Goal: Information Seeking & Learning: Learn about a topic

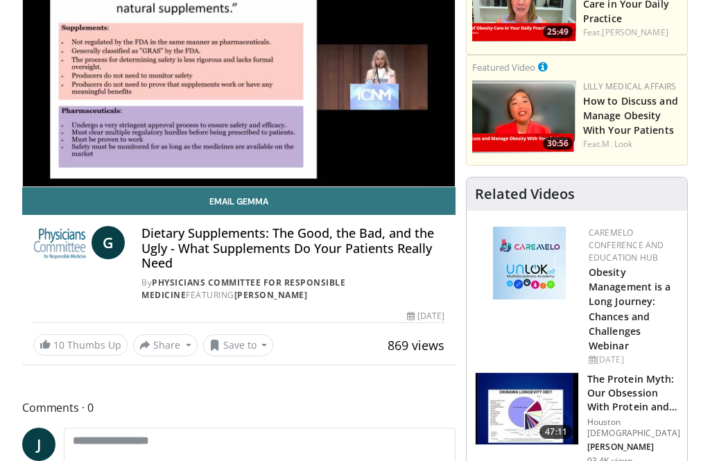
scroll to position [208, 0]
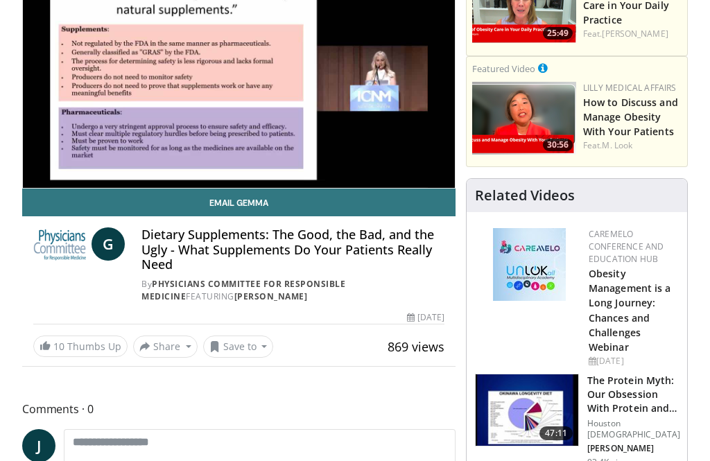
click at [403, 257] on h4 "Dietary Supplements: The Good, the Bad, and the Ugly - What Supplements Do Your…" at bounding box center [292, 249] width 303 height 45
click at [275, 261] on h4 "Dietary Supplements: The Good, the Bad, and the Ugly - What Supplements Do Your…" at bounding box center [292, 249] width 303 height 45
click at [310, 270] on h4 "Dietary Supplements: The Good, the Bad, and the Ugly - What Supplements Do Your…" at bounding box center [292, 249] width 303 height 45
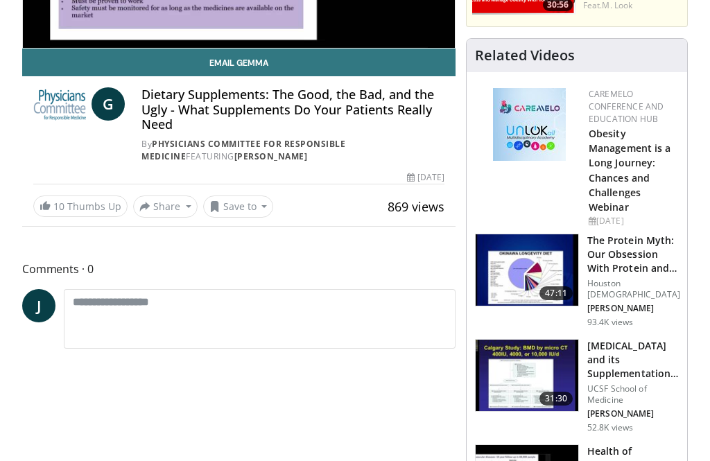
scroll to position [349, 0]
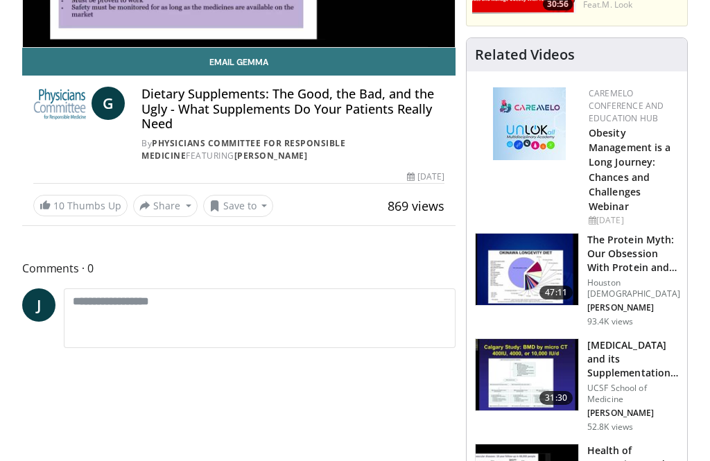
click at [629, 261] on h3 "The Protein Myth: Our Obsession With Protein and How It Is Killing US" at bounding box center [633, 254] width 93 height 42
